Goal: Check status: Check status

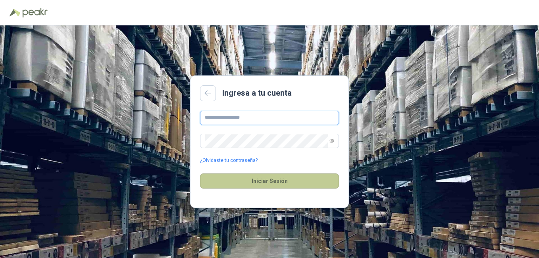
type input "**********"
click at [258, 183] on button "Iniciar Sesión" at bounding box center [269, 180] width 139 height 15
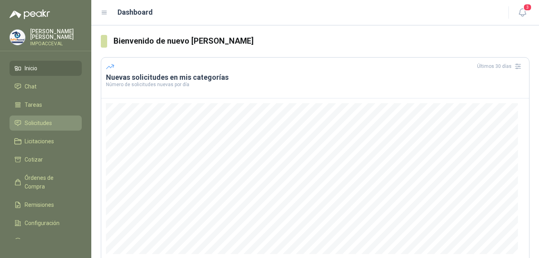
click at [39, 123] on span "Solicitudes" at bounding box center [38, 123] width 27 height 9
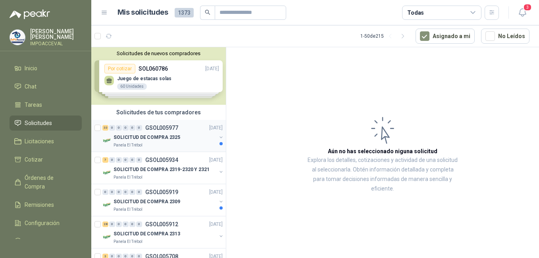
click at [144, 136] on p "SOLICITUD DE COMPRA 2325" at bounding box center [147, 138] width 67 height 8
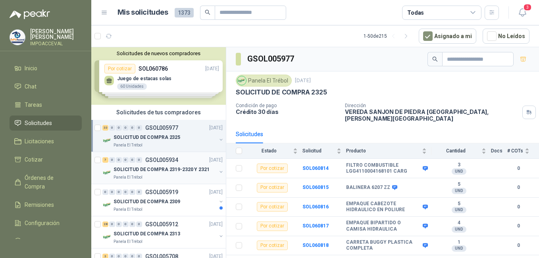
click at [140, 174] on div "SOLICITUD DE COMPRA 2319-2320 Y 2321" at bounding box center [165, 170] width 103 height 10
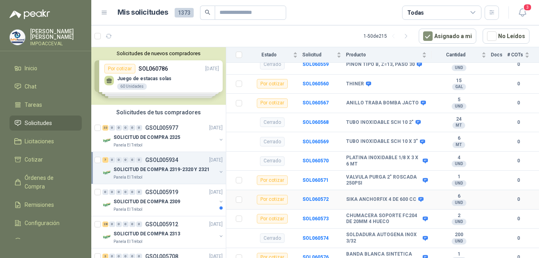
scroll to position [124, 0]
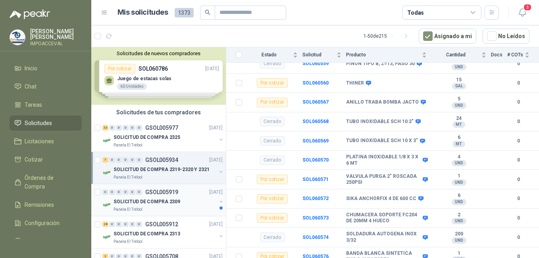
click at [153, 202] on p "SOLICITUD DE COMPRA 2309" at bounding box center [147, 202] width 67 height 8
